Goal: Find specific page/section: Find specific page/section

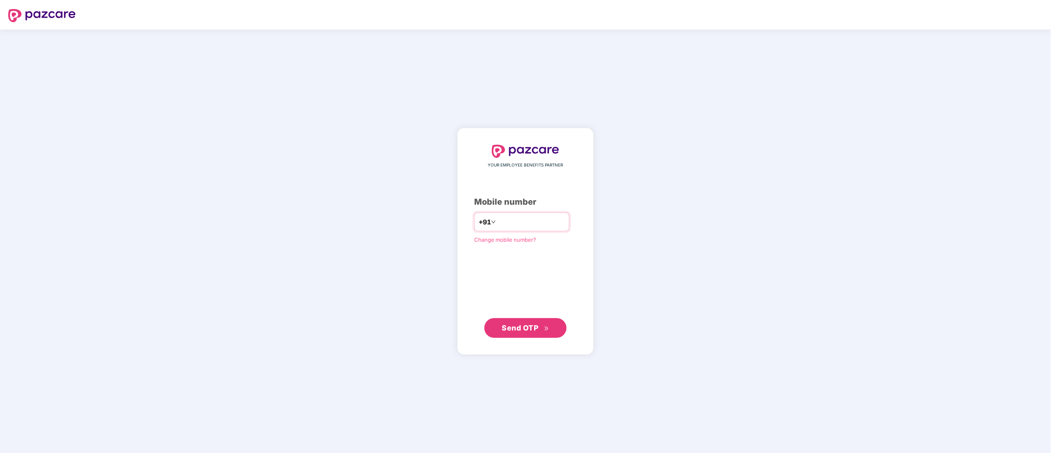
type input "**********"
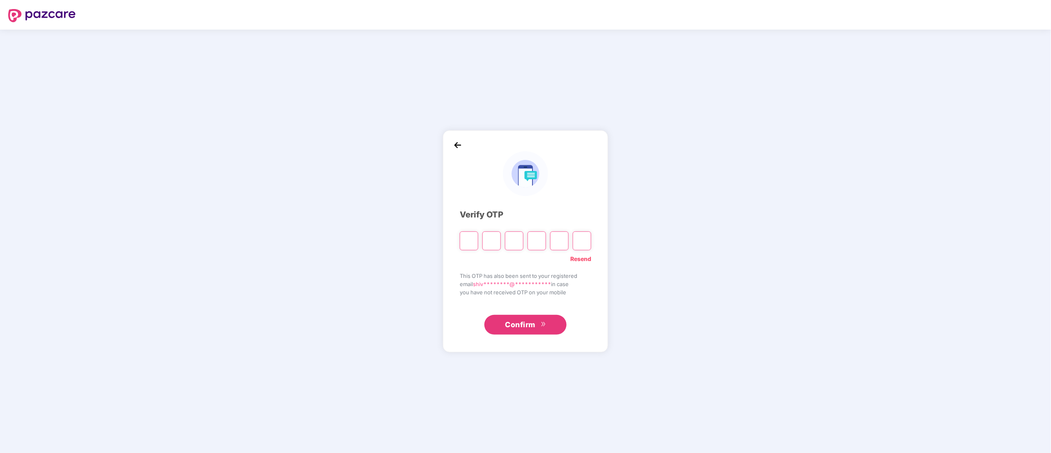
type input "*"
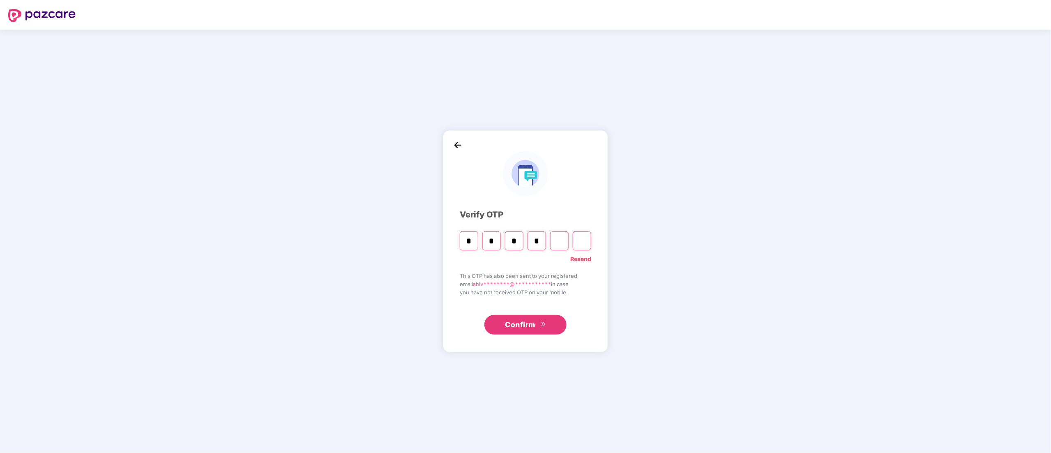
type input "*"
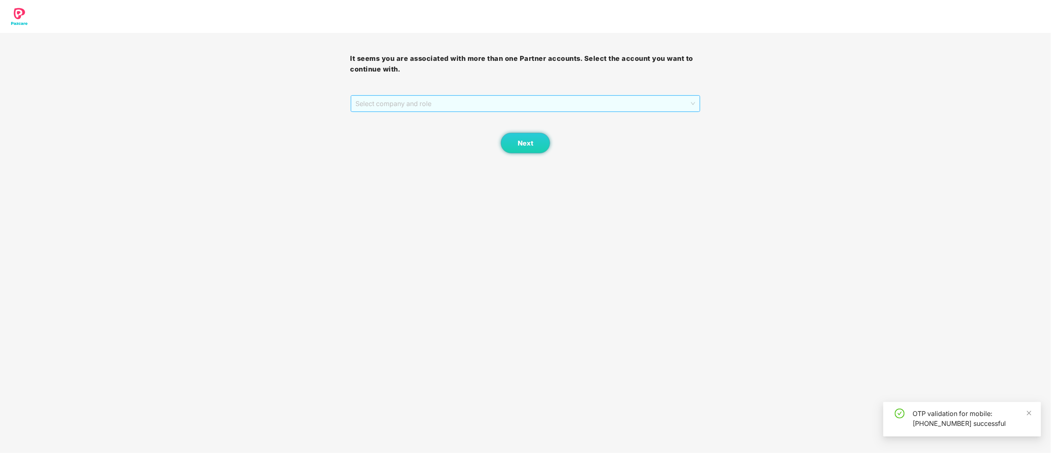
click at [426, 99] on span "Select company and role" at bounding box center [526, 104] width 340 height 16
click at [416, 130] on div "Pazcare - CUSTOMER_SUCCESS" at bounding box center [526, 133] width 340 height 9
click at [522, 143] on span "Next" at bounding box center [526, 143] width 16 height 8
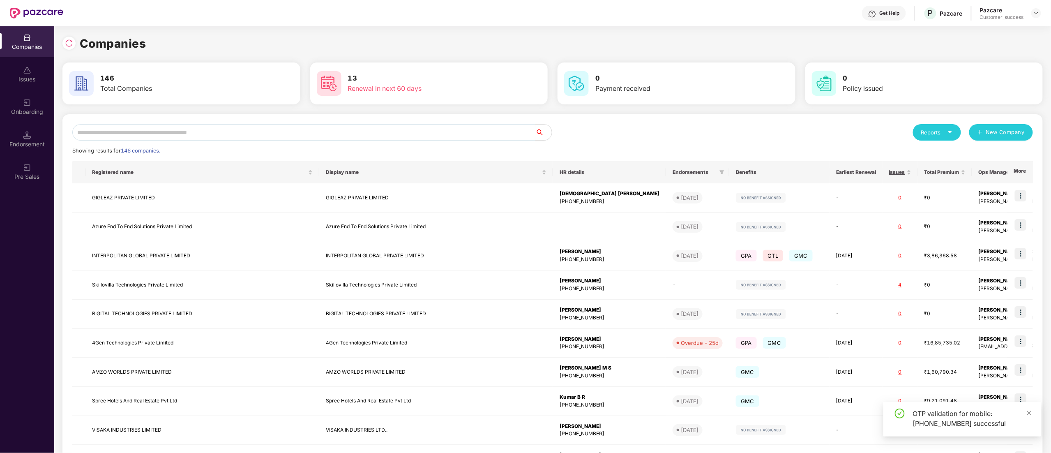
click at [99, 134] on input "text" at bounding box center [303, 132] width 463 height 16
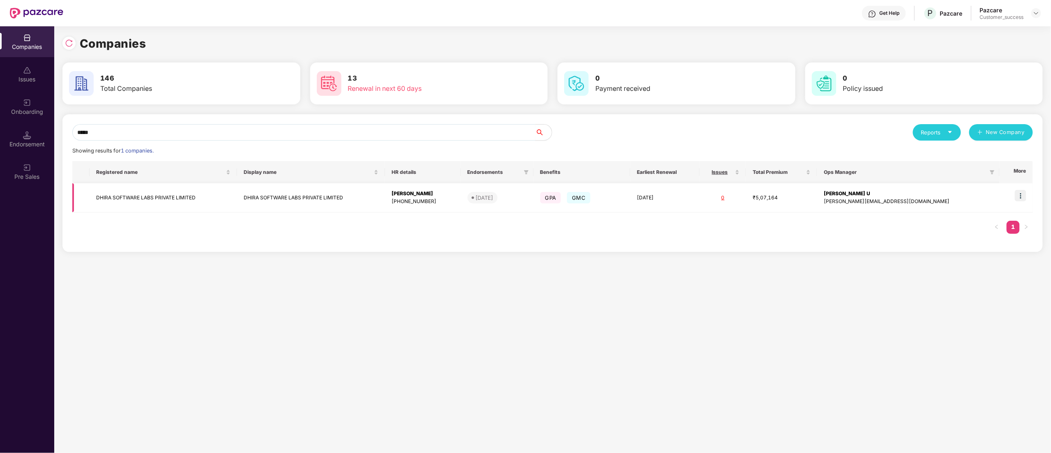
type input "*****"
click at [1021, 197] on img at bounding box center [1020, 196] width 12 height 12
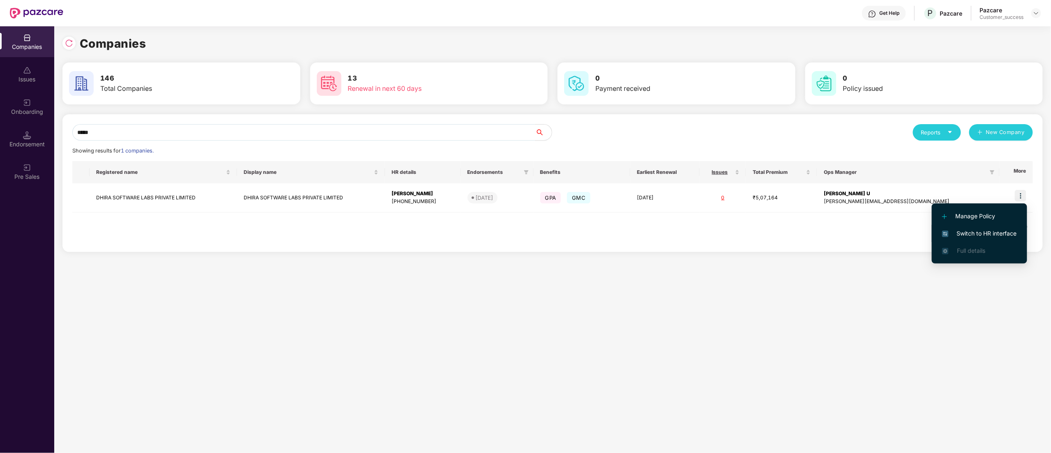
click at [975, 229] on span "Switch to HR interface" at bounding box center [979, 233] width 75 height 9
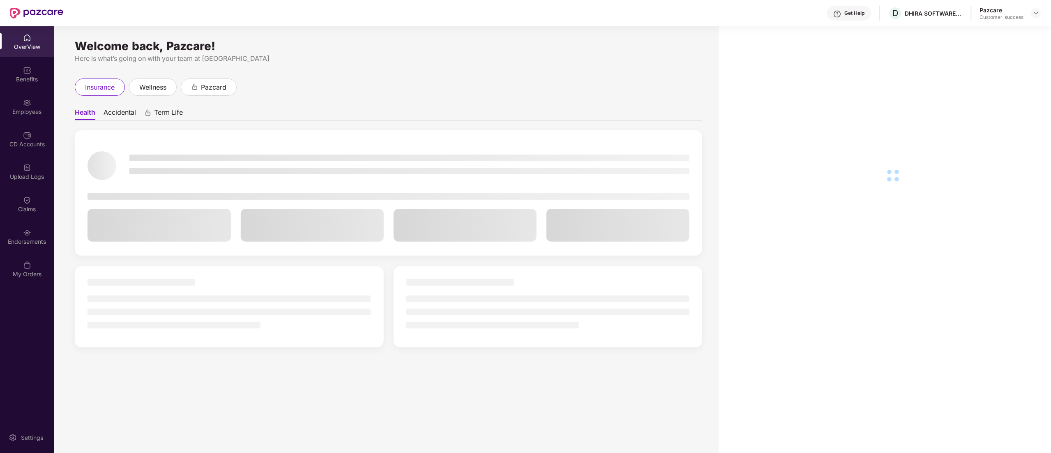
click at [10, 111] on div "Employees" at bounding box center [27, 112] width 54 height 8
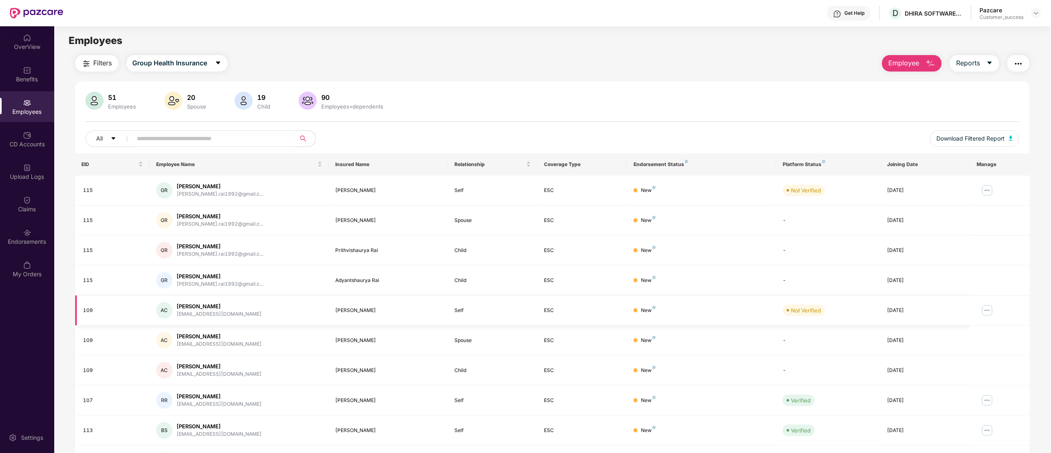
scroll to position [53, 0]
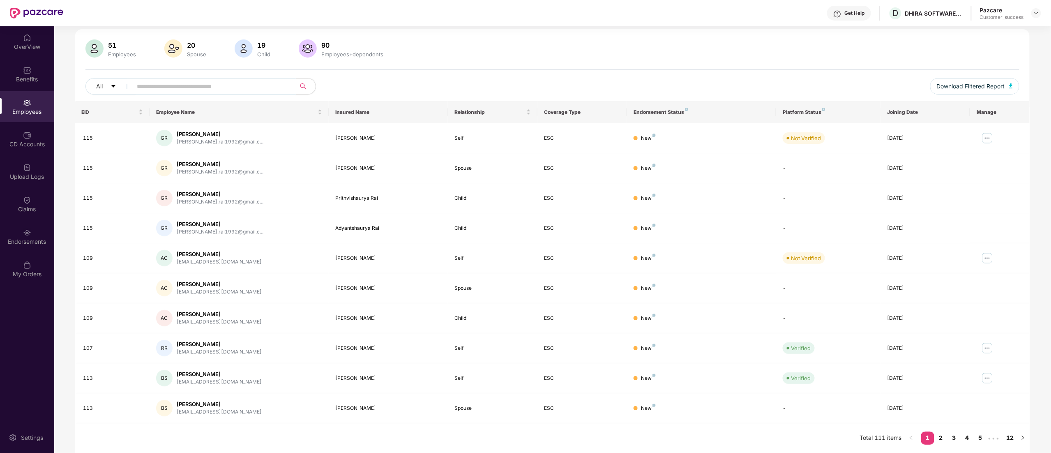
click at [168, 85] on input "text" at bounding box center [210, 86] width 147 height 12
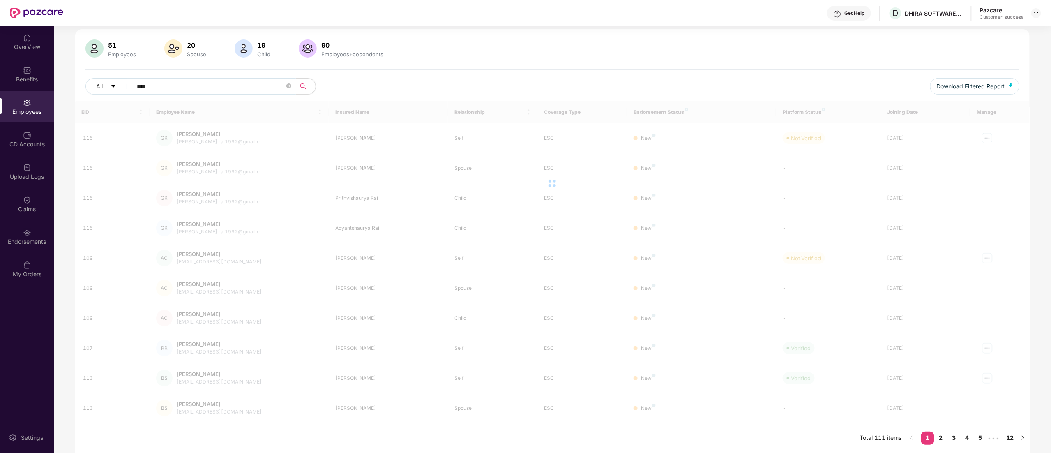
scroll to position [26, 0]
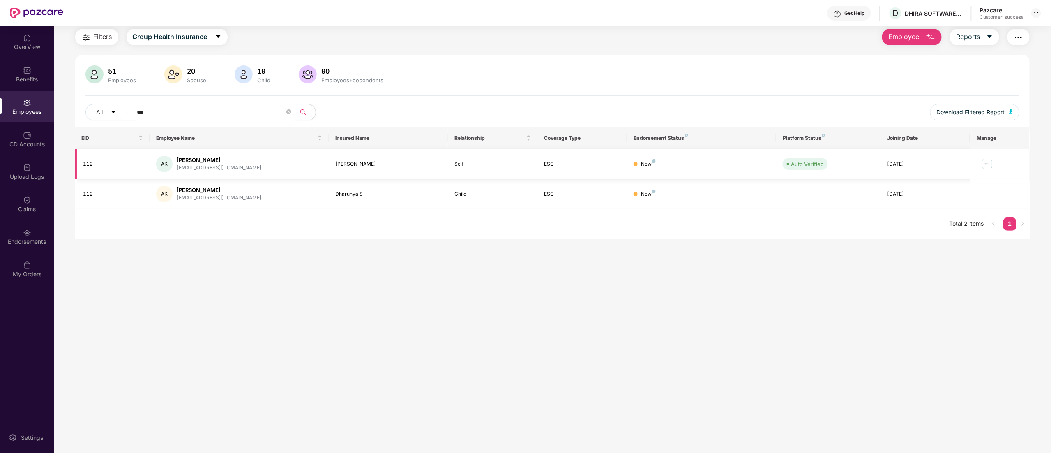
type input "***"
click at [989, 164] on img at bounding box center [986, 163] width 13 height 13
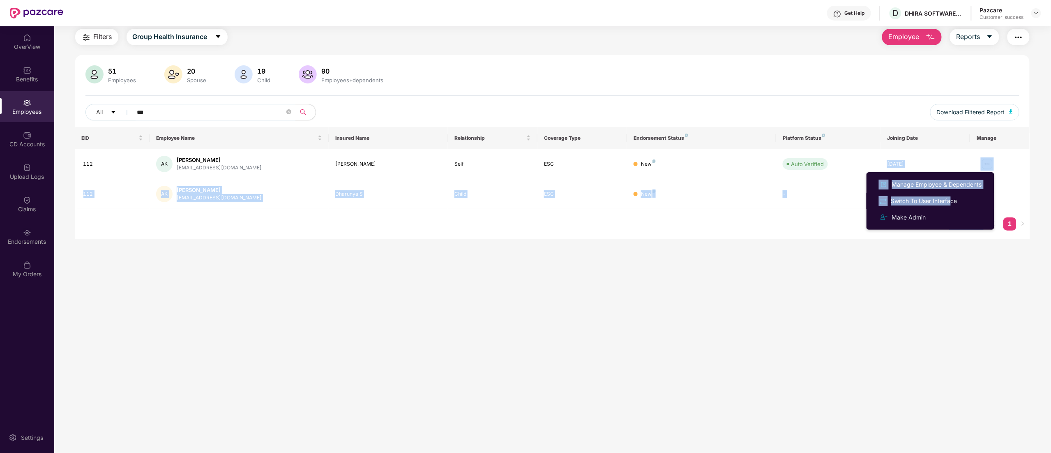
drag, startPoint x: 950, startPoint y: 195, endPoint x: 418, endPoint y: 121, distance: 537.4
click at [681, 147] on body "Get Help D DHIRA SOFTWARE LABS PRIVATE LIMITED Pazcare Customer_success OverVie…" at bounding box center [525, 226] width 1051 height 453
click at [30, 235] on img at bounding box center [27, 232] width 8 height 8
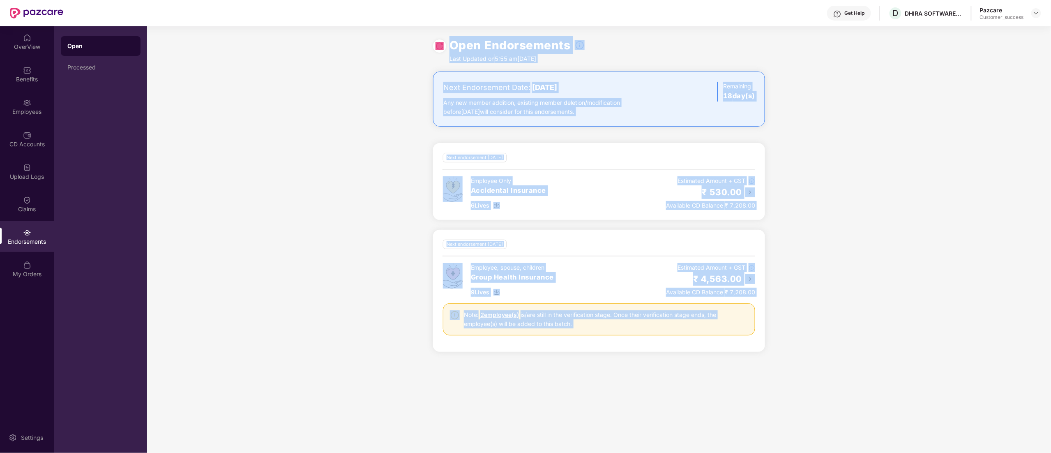
click at [589, 243] on div "Next endorsement [DATE]" at bounding box center [599, 243] width 312 height 9
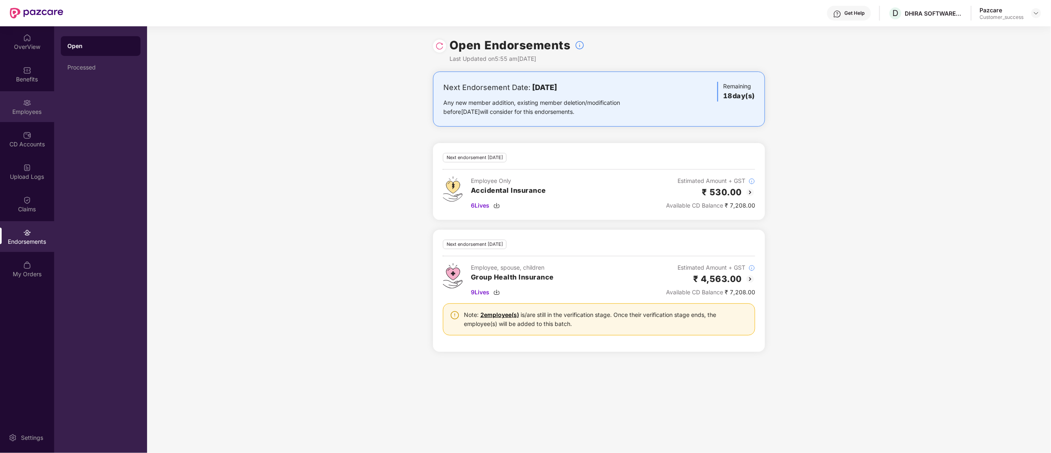
click at [12, 110] on div "Employees" at bounding box center [27, 112] width 54 height 8
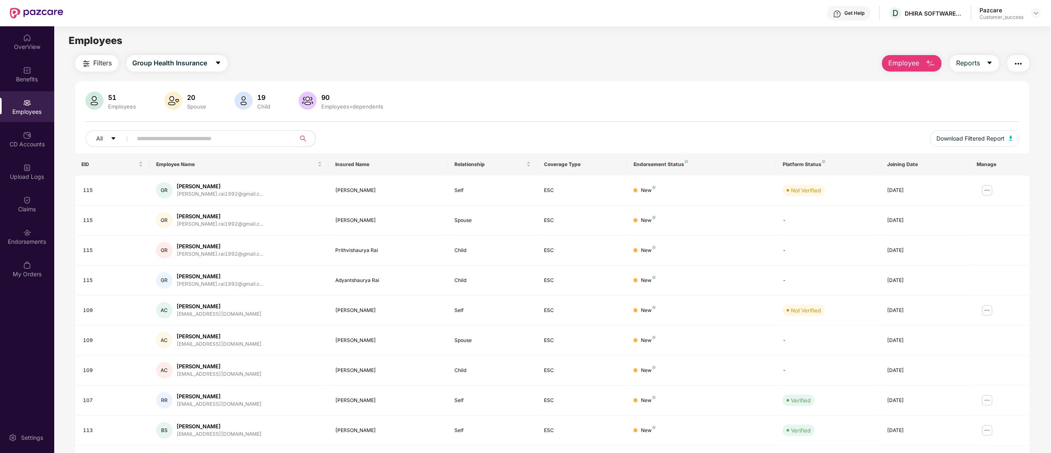
click at [217, 138] on input "text" at bounding box center [210, 138] width 147 height 12
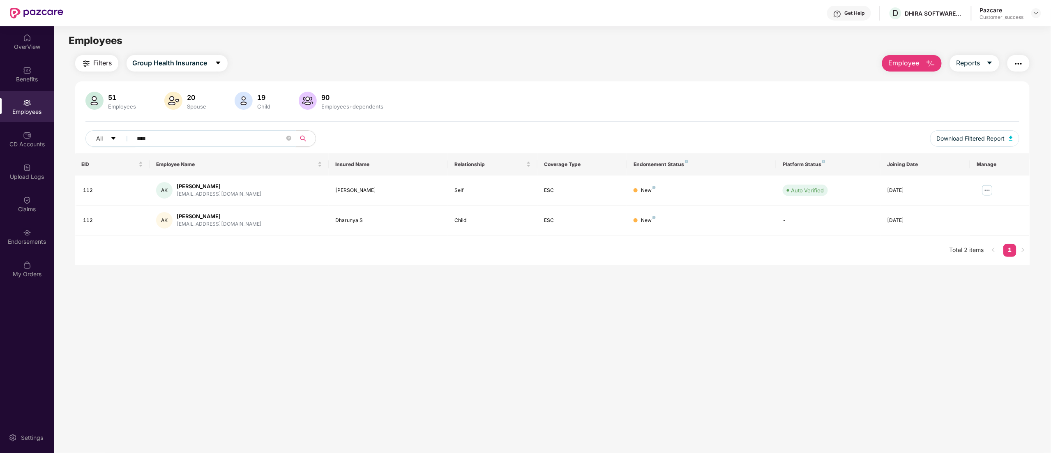
type input "****"
click at [1035, 11] on img at bounding box center [1036, 13] width 7 height 7
click at [983, 29] on div "Switch to partner view" at bounding box center [997, 33] width 107 height 16
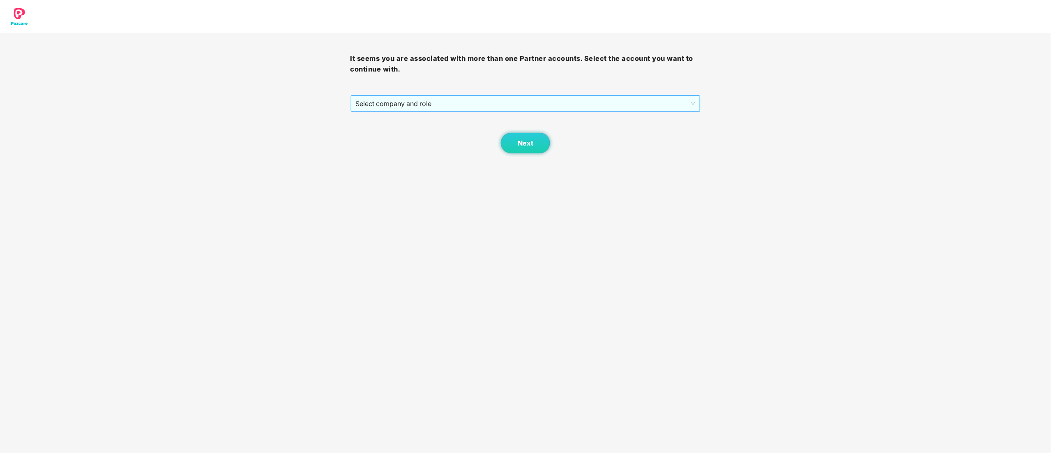
click at [452, 105] on span "Select company and role" at bounding box center [526, 104] width 340 height 16
click at [444, 124] on div "Pazcare - CUSTOMER_SUCCESS_TEAM_LEAD" at bounding box center [526, 119] width 350 height 13
click at [504, 100] on span "Pazcare - CUSTOMER_SUCCESS_TEAM_LEAD" at bounding box center [526, 104] width 340 height 16
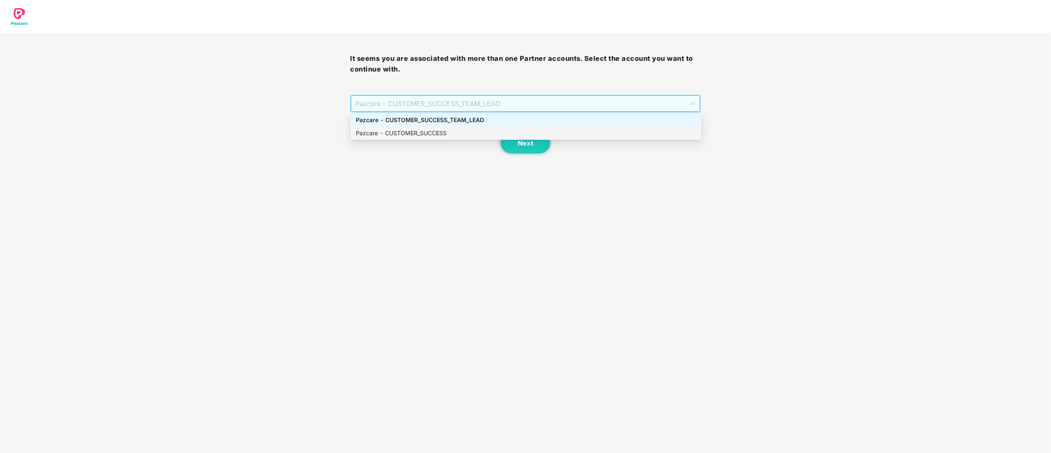
click at [426, 132] on div "Pazcare - CUSTOMER_SUCCESS" at bounding box center [526, 133] width 340 height 9
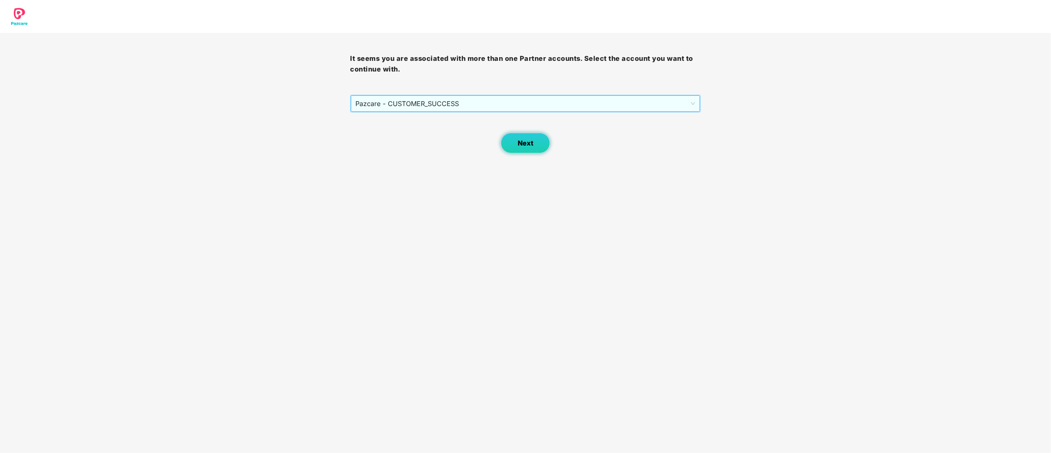
click at [527, 144] on span "Next" at bounding box center [526, 143] width 16 height 8
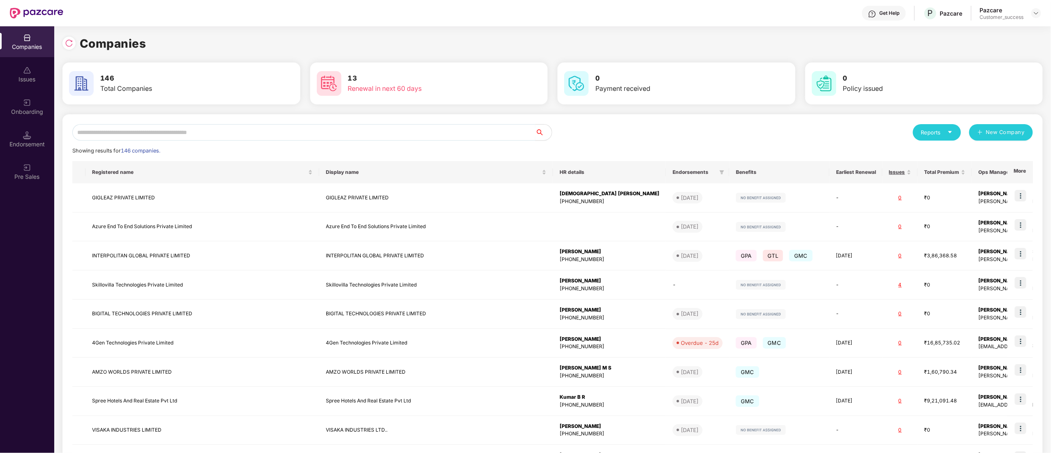
click at [127, 129] on input "text" at bounding box center [303, 132] width 463 height 16
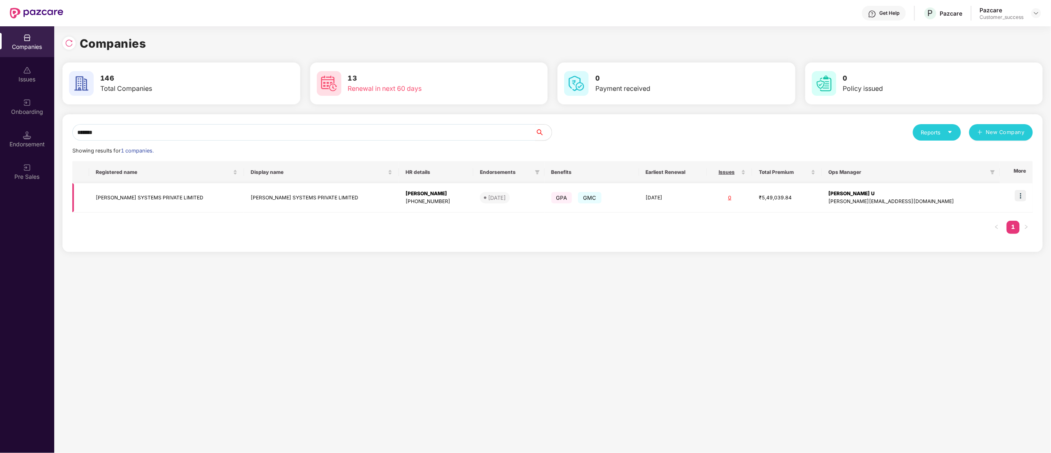
type input "*******"
click at [1022, 193] on img at bounding box center [1020, 196] width 12 height 12
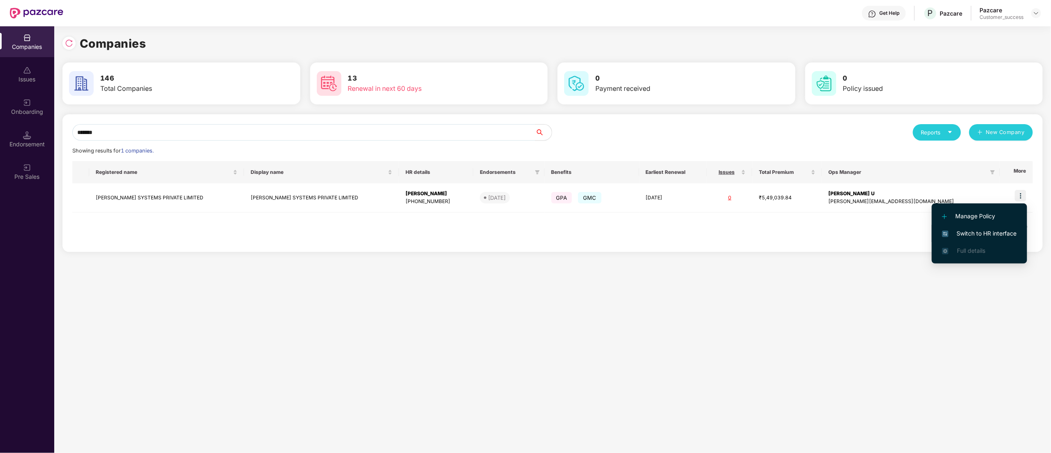
click at [964, 233] on span "Switch to HR interface" at bounding box center [979, 233] width 75 height 9
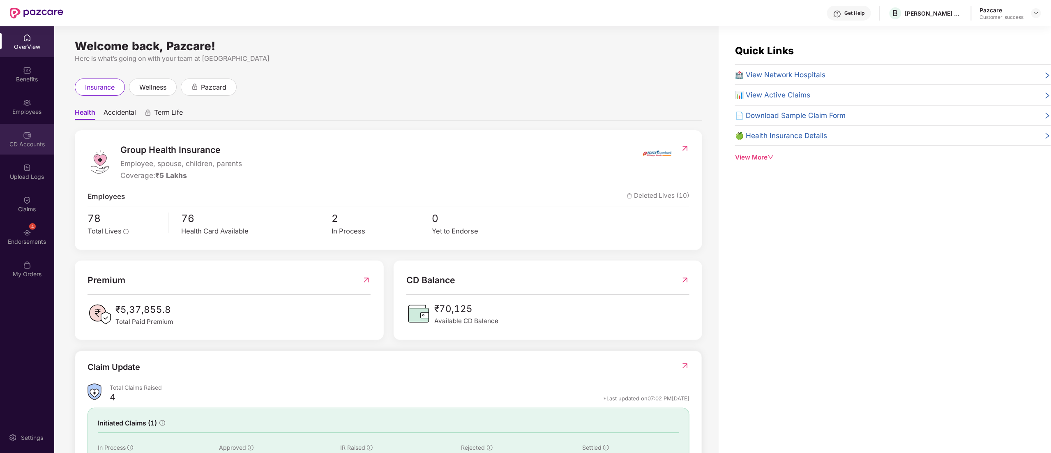
click at [16, 140] on div "CD Accounts" at bounding box center [27, 144] width 54 height 8
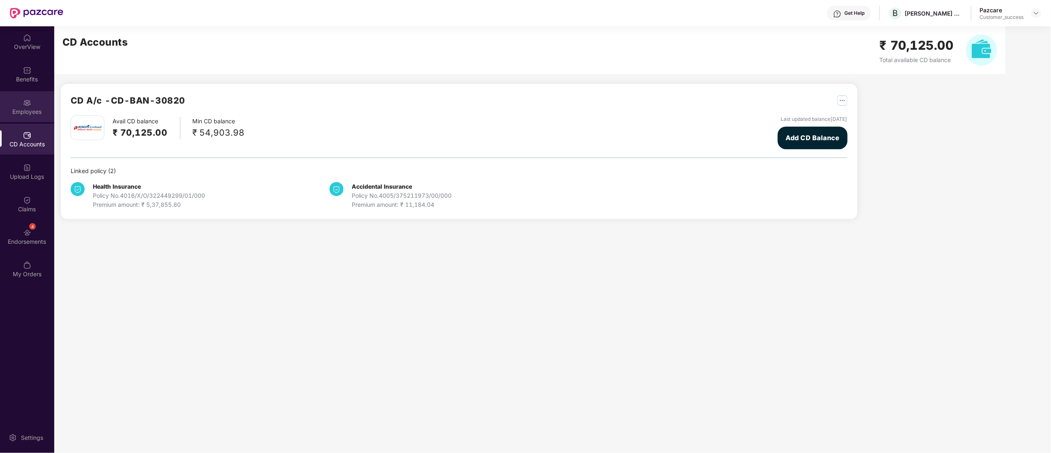
click at [18, 111] on div "Employees" at bounding box center [27, 112] width 54 height 8
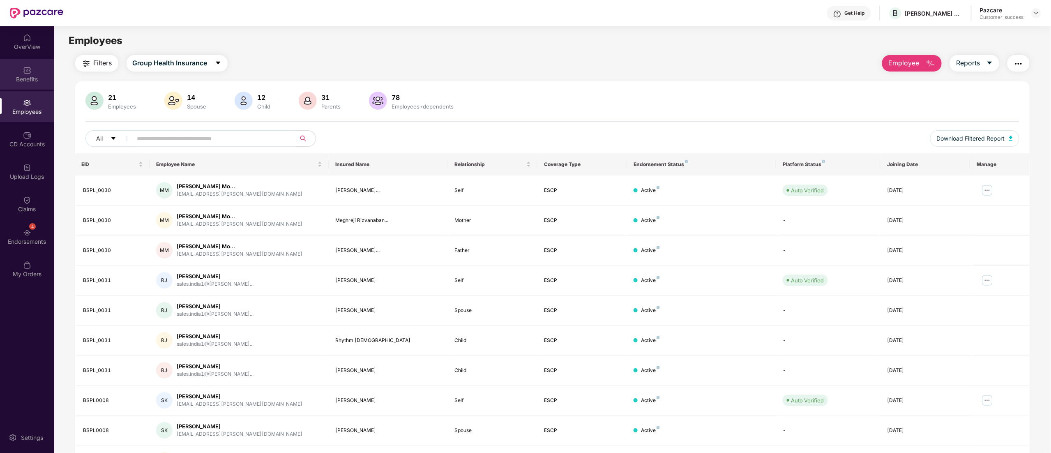
click at [22, 78] on div "Benefits" at bounding box center [27, 79] width 54 height 8
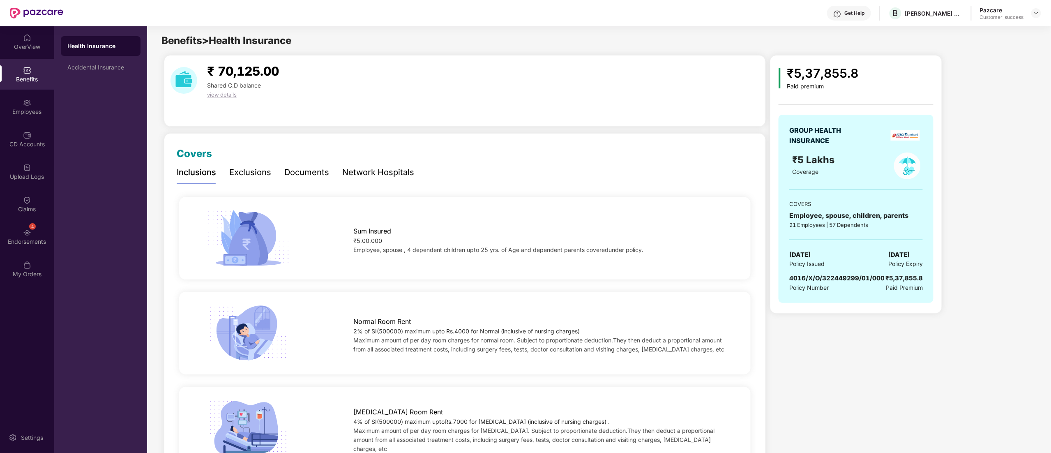
click at [296, 177] on div "Documents" at bounding box center [306, 172] width 45 height 13
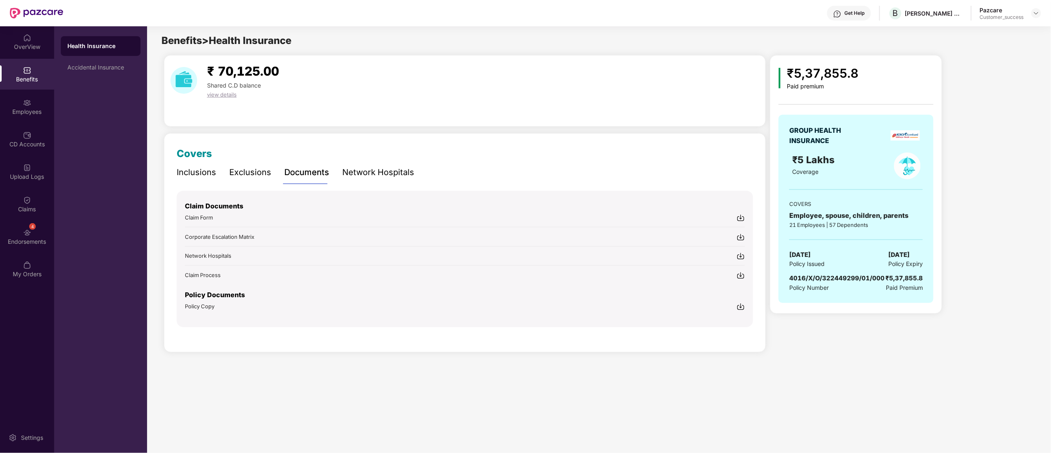
click at [740, 307] on img at bounding box center [740, 306] width 8 height 8
click at [86, 65] on div "Accidental Insurance" at bounding box center [100, 67] width 67 height 7
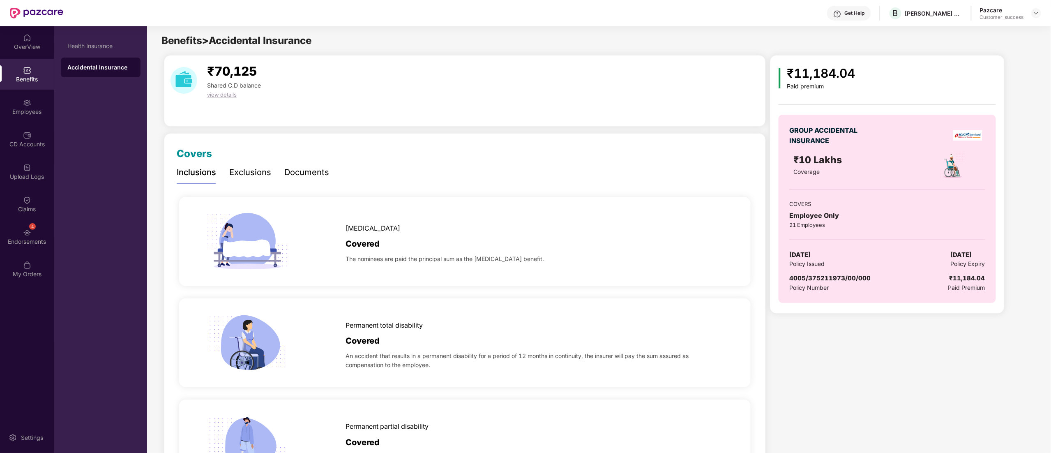
click at [312, 175] on div "Documents" at bounding box center [306, 172] width 45 height 13
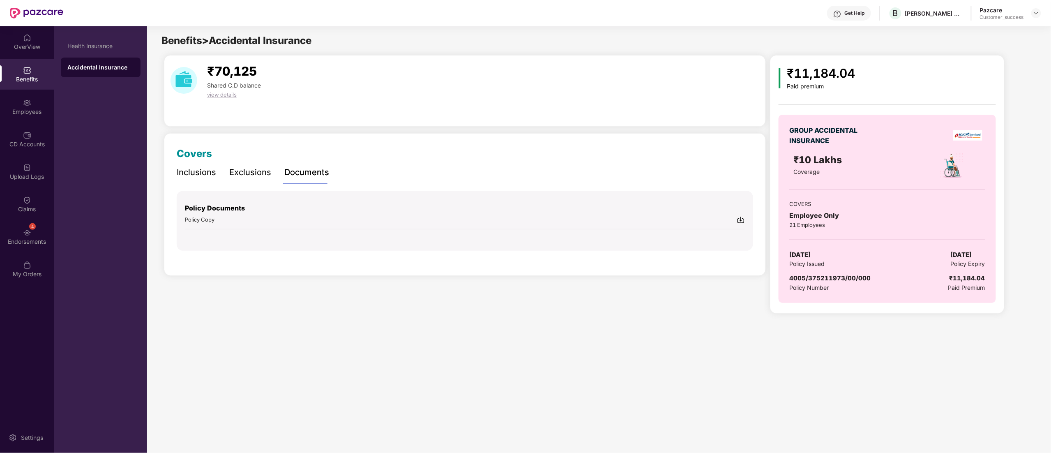
click at [739, 221] on img at bounding box center [740, 220] width 8 height 8
click at [14, 84] on div "Benefits" at bounding box center [27, 74] width 54 height 31
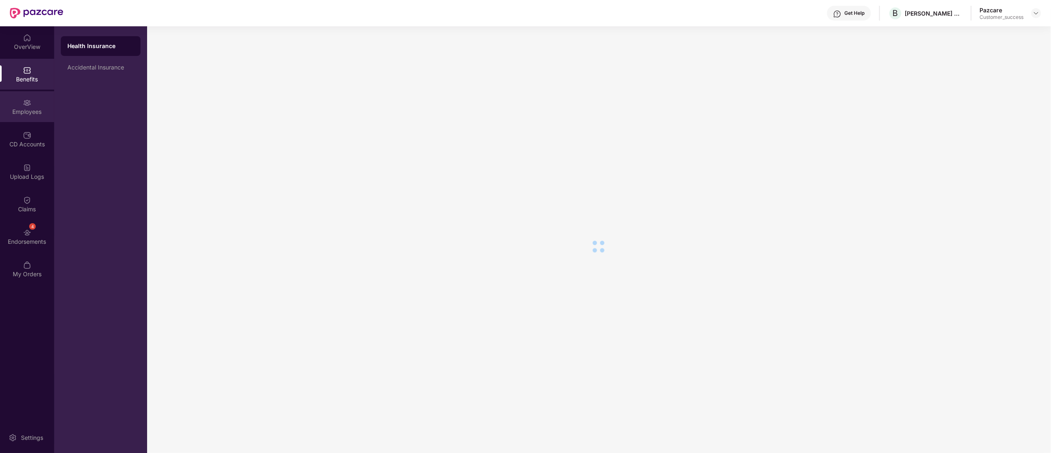
click at [30, 108] on div "Employees" at bounding box center [27, 112] width 54 height 8
